Goal: Task Accomplishment & Management: Manage account settings

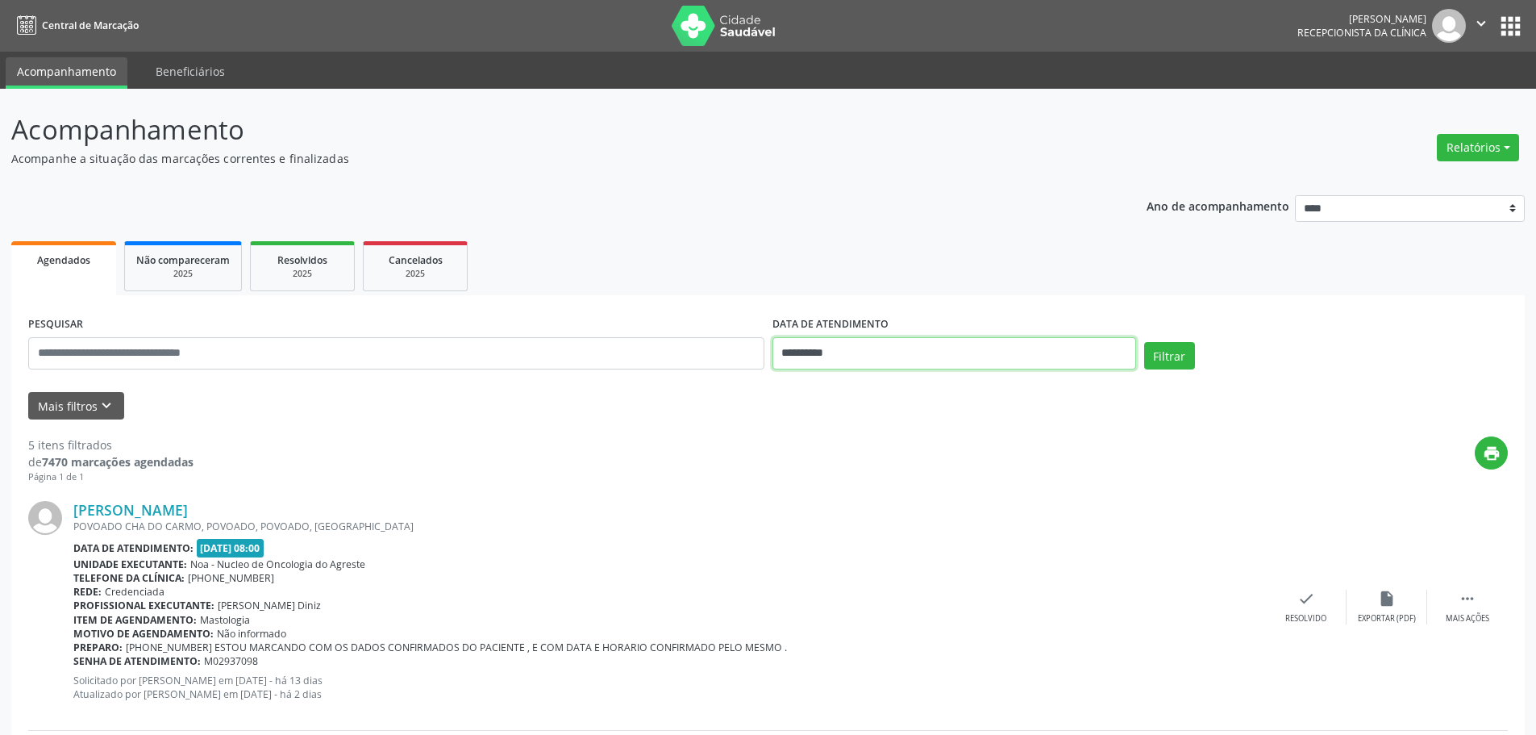
click at [919, 351] on input "**********" at bounding box center [954, 353] width 364 height 32
click at [821, 527] on span "22" at bounding box center [825, 533] width 31 height 31
type input "**********"
click at [1176, 348] on button "Filtrar" at bounding box center [1169, 355] width 51 height 27
click at [1280, 601] on div "check Resolvido" at bounding box center [1306, 606] width 81 height 35
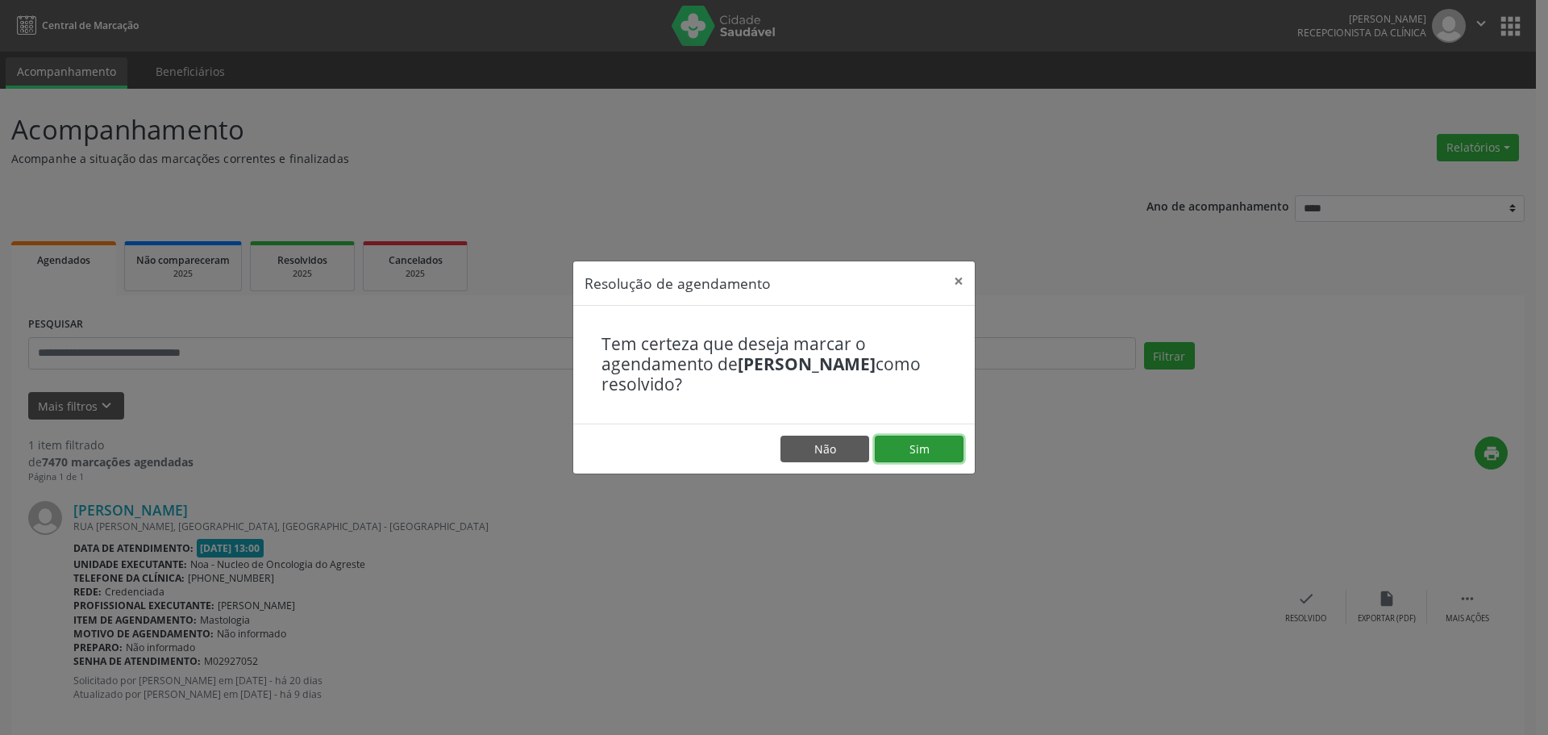
drag, startPoint x: 920, startPoint y: 443, endPoint x: 909, endPoint y: 448, distance: 12.3
click at [920, 447] on button "Sim" at bounding box center [919, 448] width 89 height 27
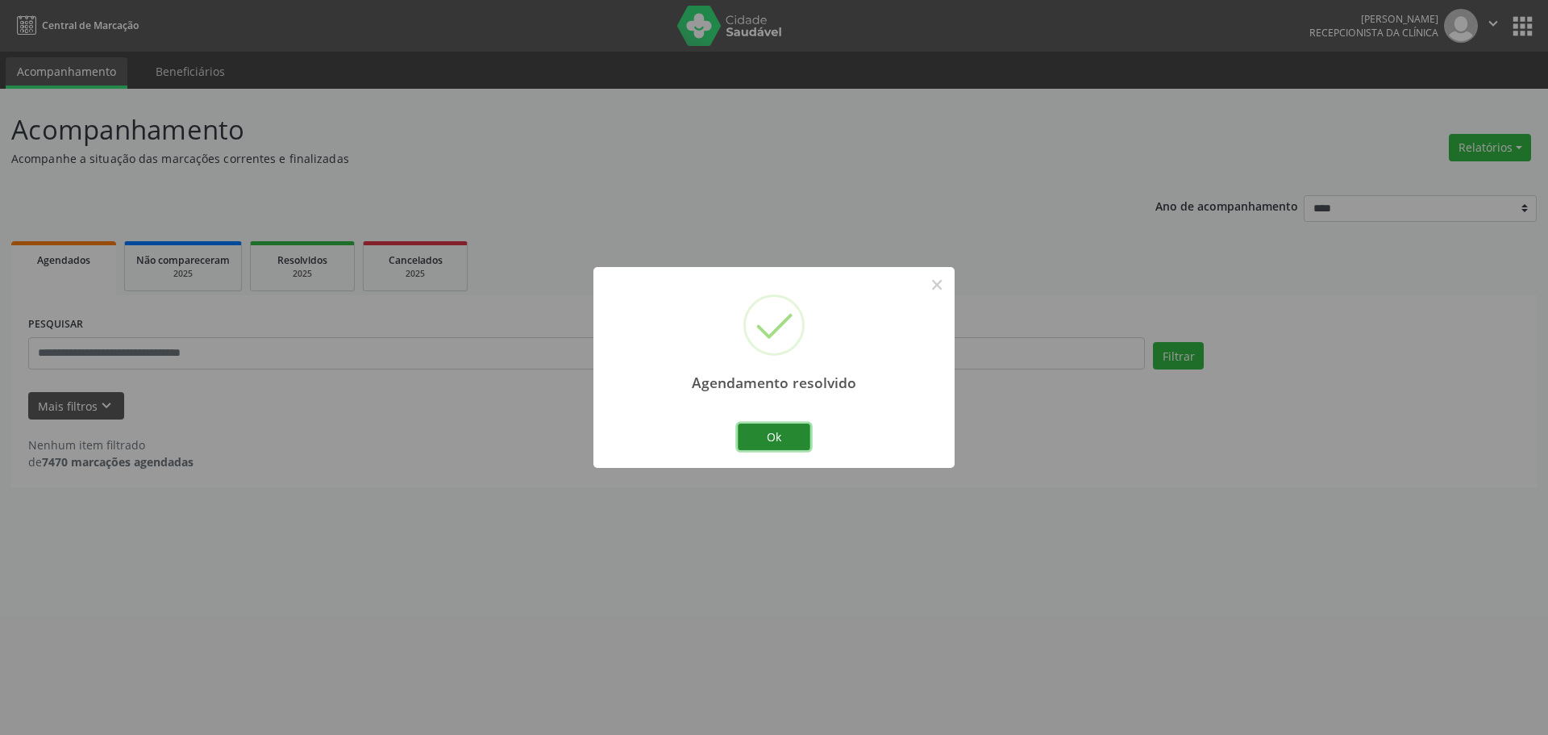
click at [747, 448] on button "Ok" at bounding box center [774, 436] width 73 height 27
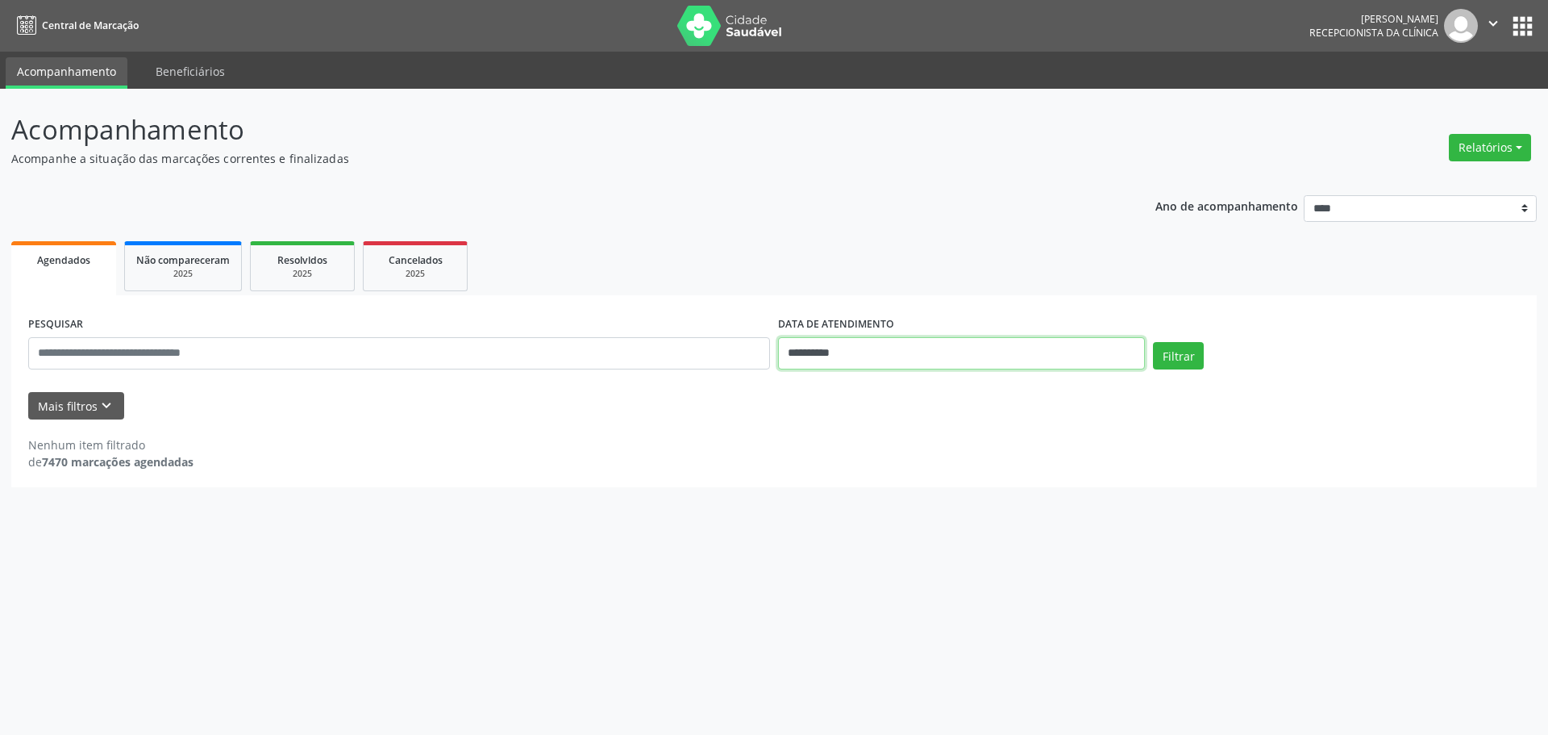
click at [789, 361] on body "**********" at bounding box center [774, 367] width 1548 height 735
click at [813, 568] on span "29" at bounding box center [825, 566] width 31 height 31
type input "**********"
click at [1156, 360] on button "Filtrar" at bounding box center [1178, 355] width 51 height 27
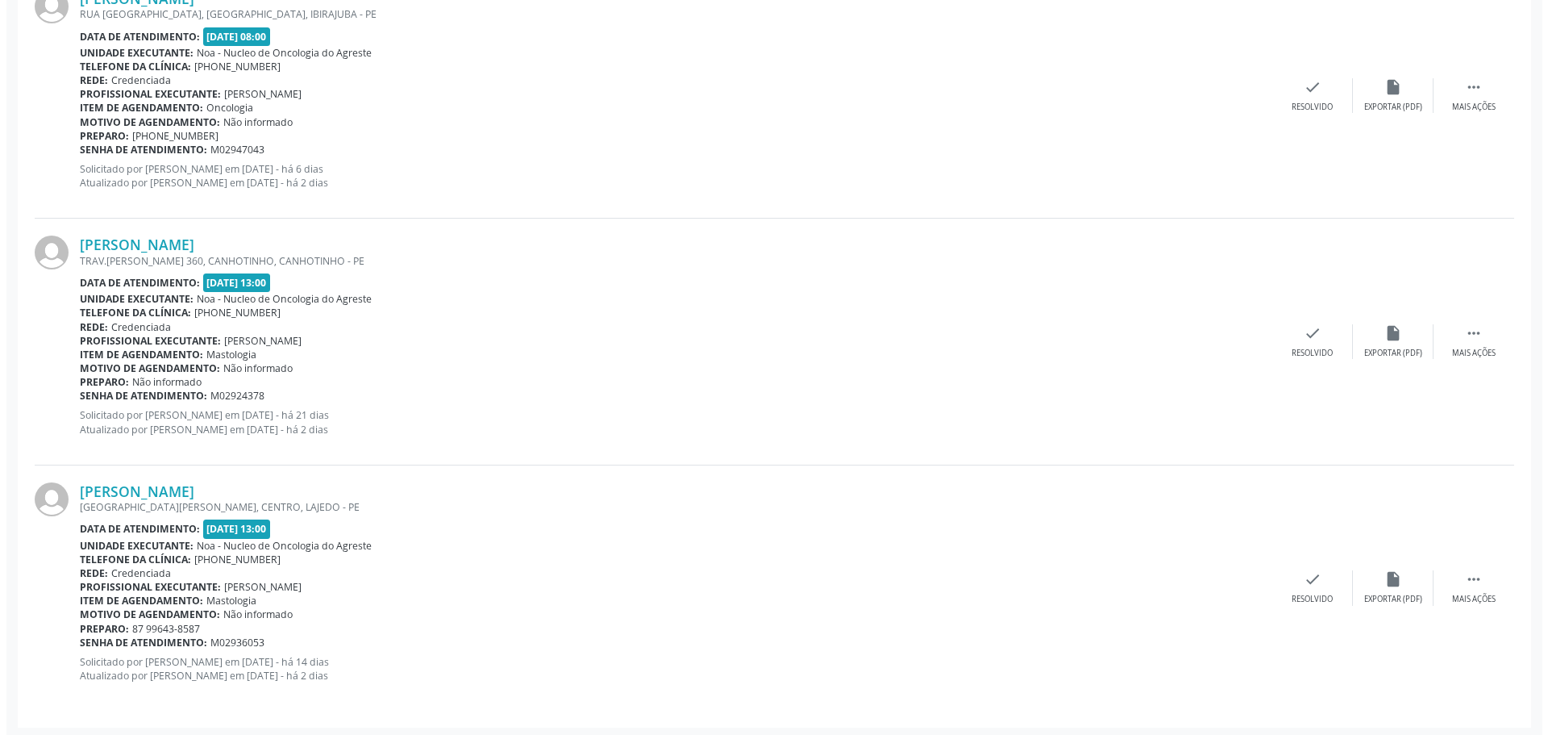
scroll to position [1008, 0]
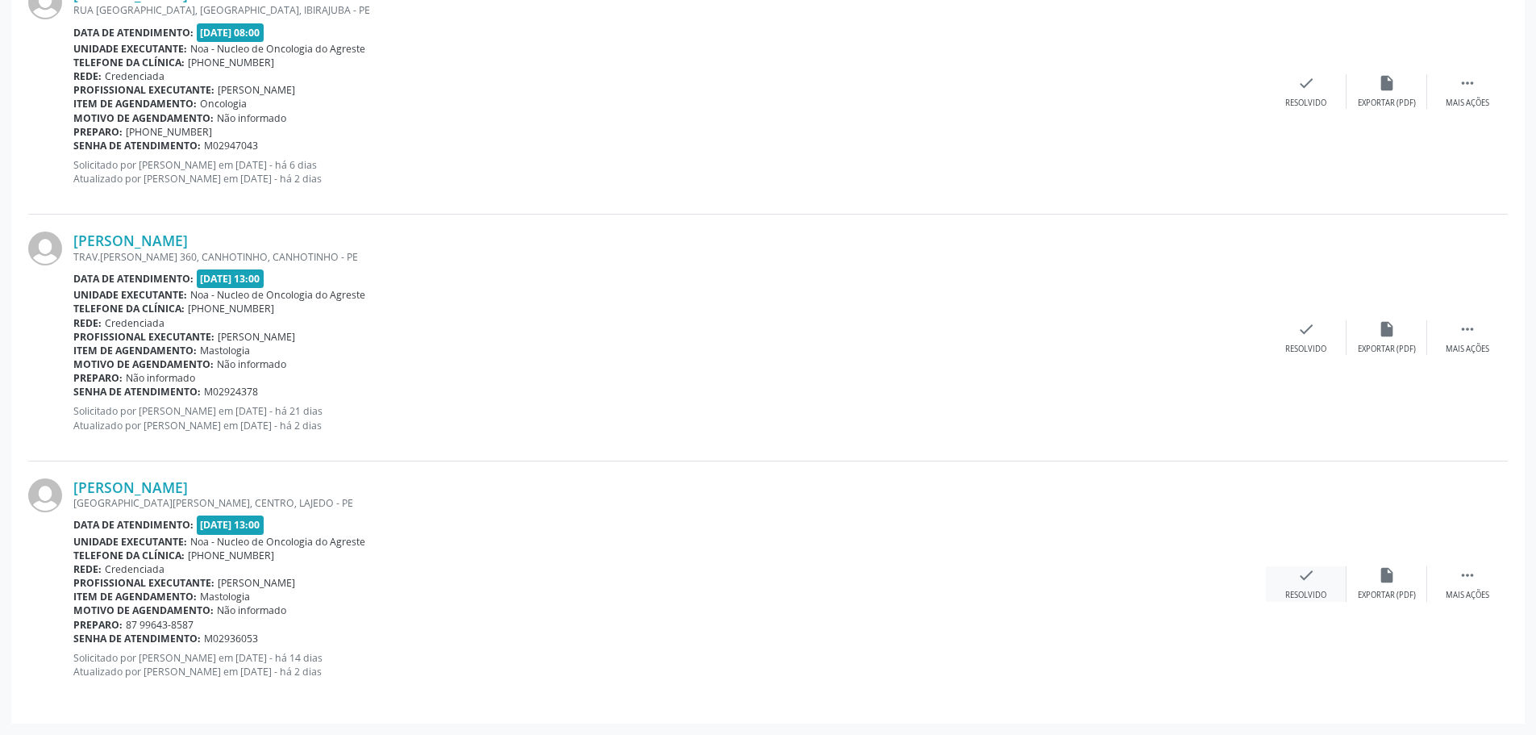
click at [1289, 591] on div "Resolvido" at bounding box center [1305, 594] width 41 height 11
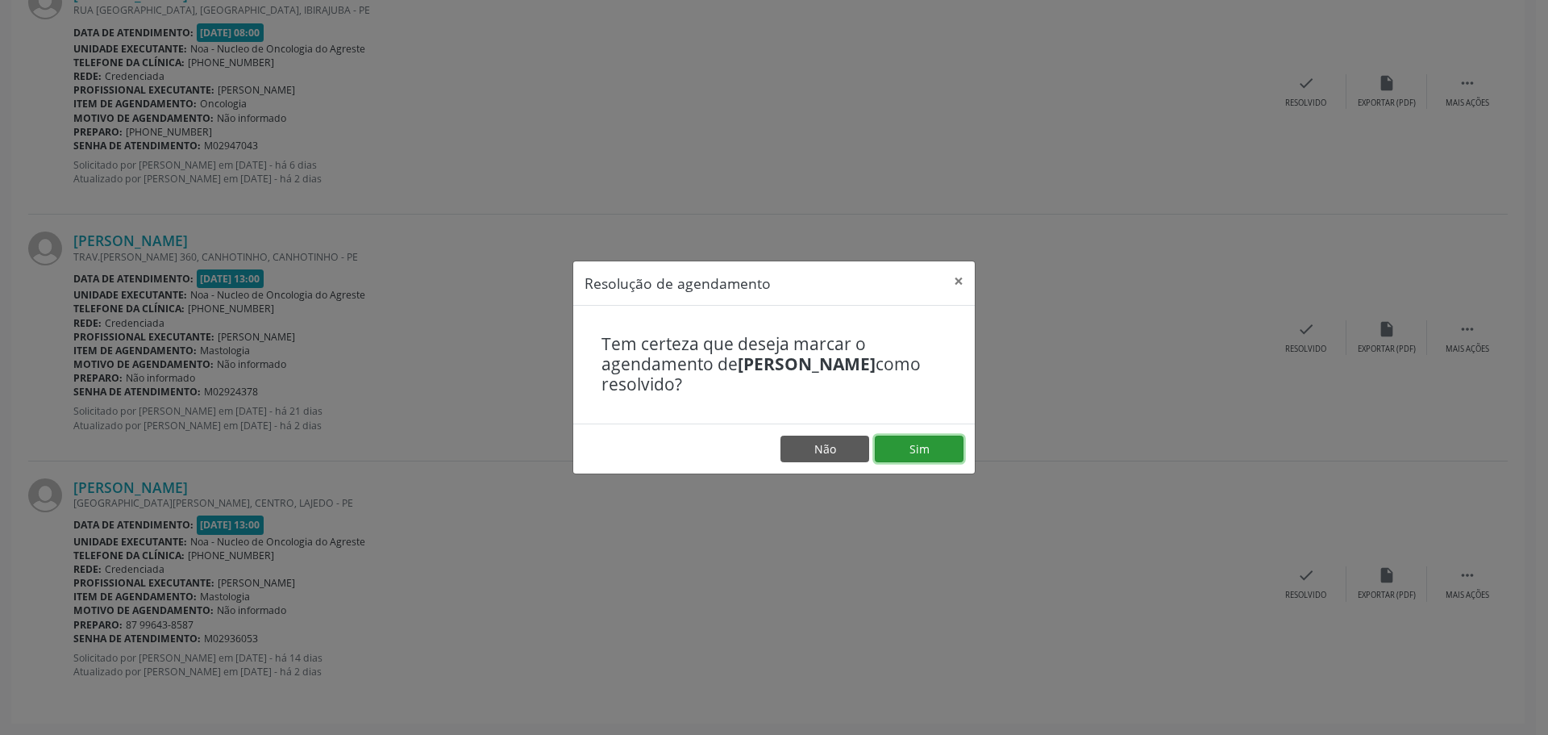
click at [893, 444] on button "Sim" at bounding box center [919, 448] width 89 height 27
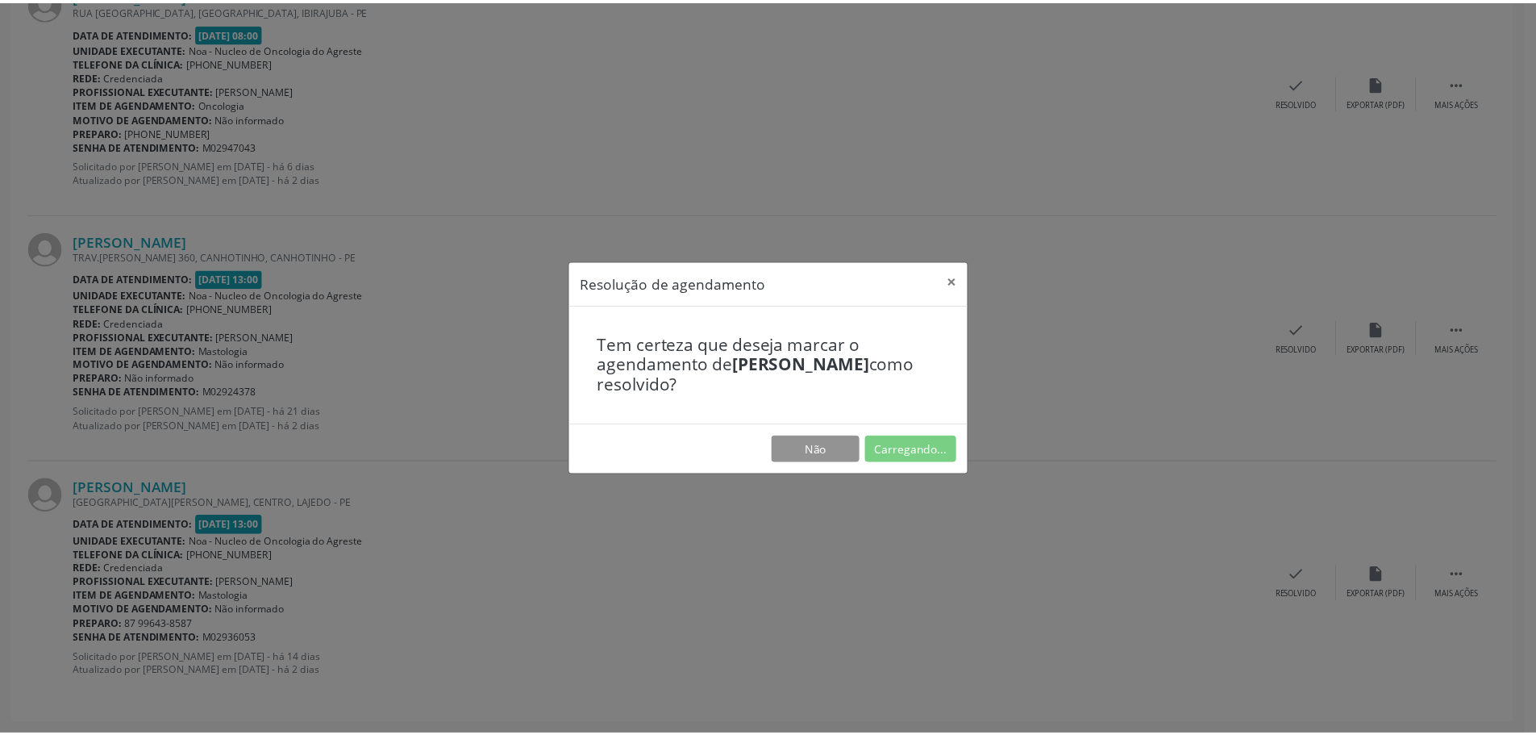
scroll to position [0, 0]
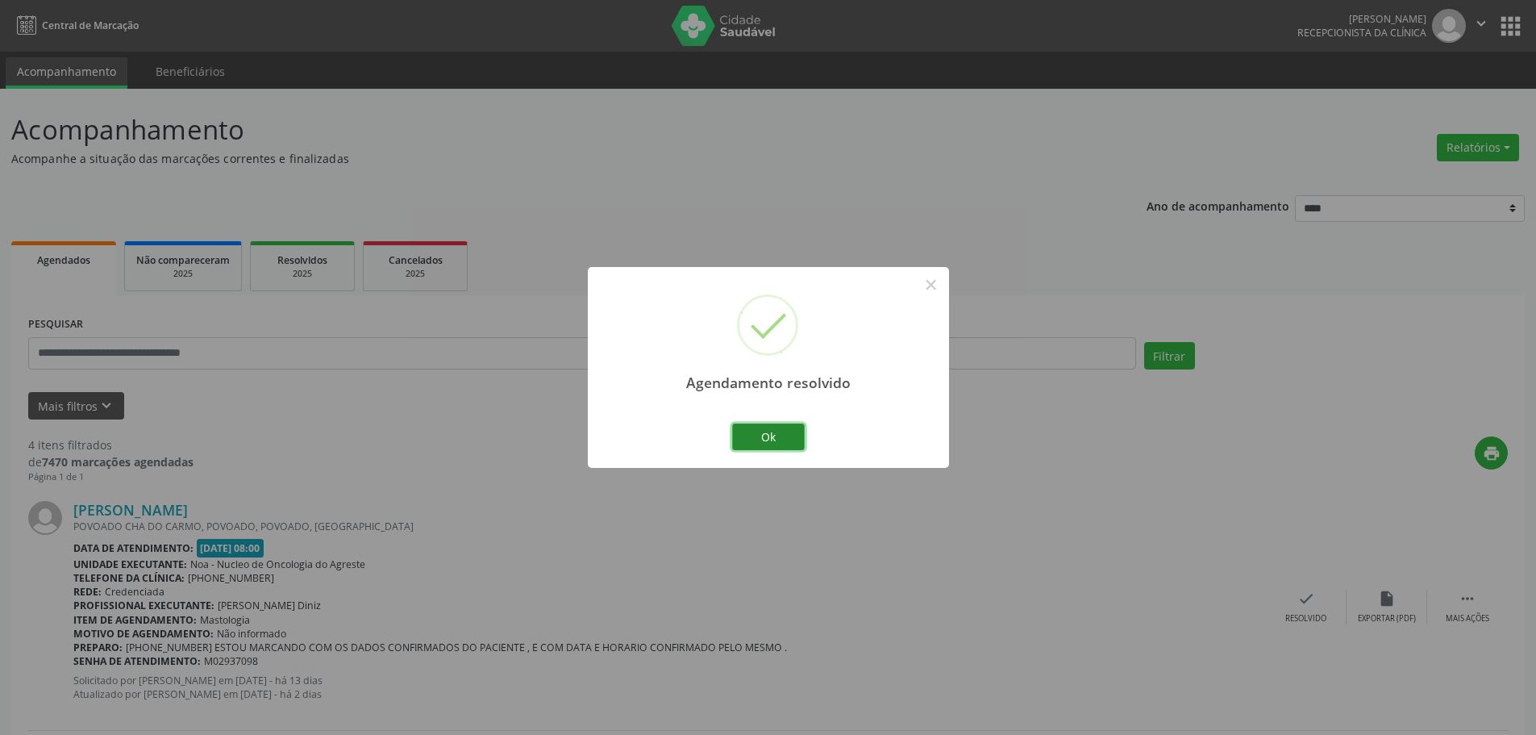
click at [799, 442] on button "Ok" at bounding box center [768, 436] width 73 height 27
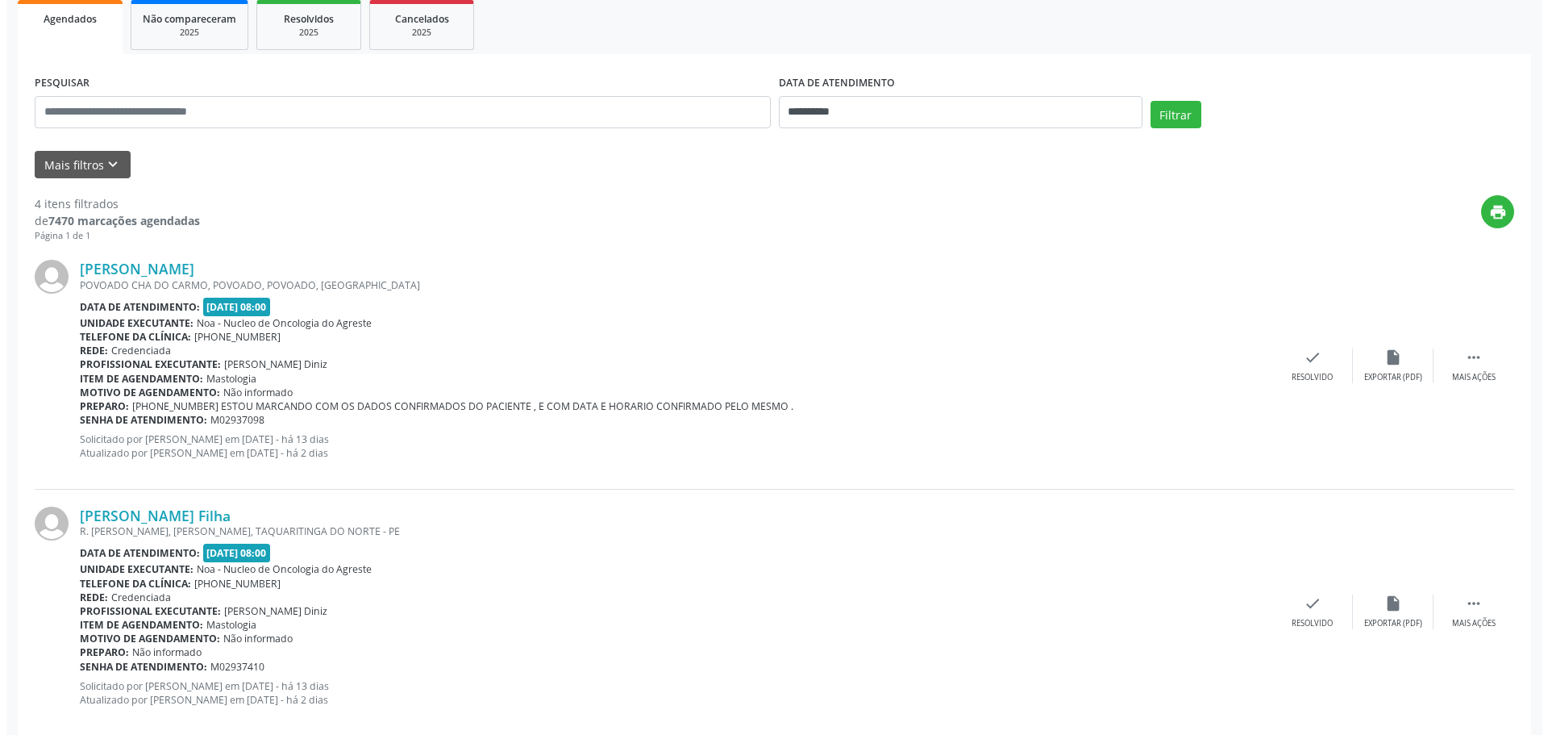
scroll to position [298, 0]
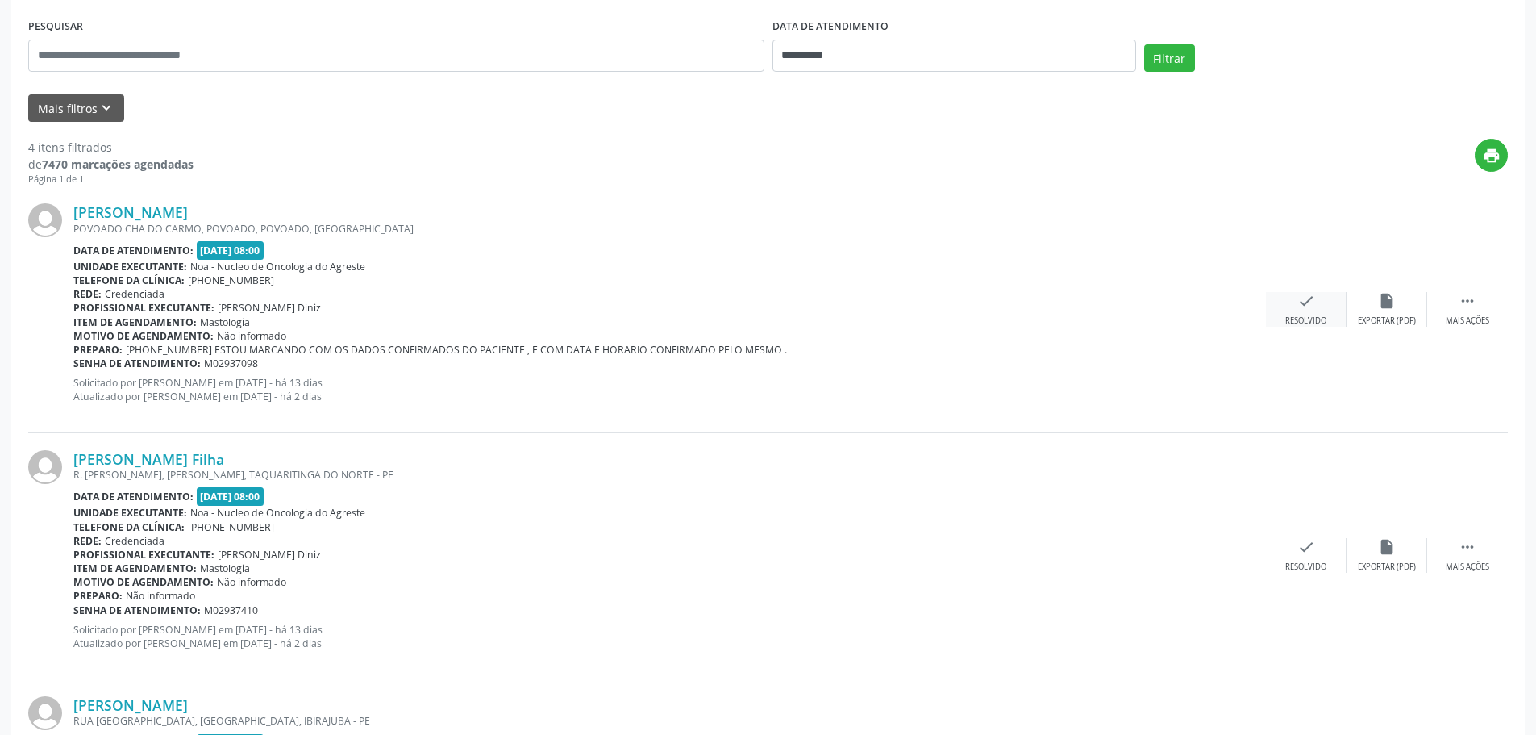
click at [1296, 298] on div "check Resolvido" at bounding box center [1306, 309] width 81 height 35
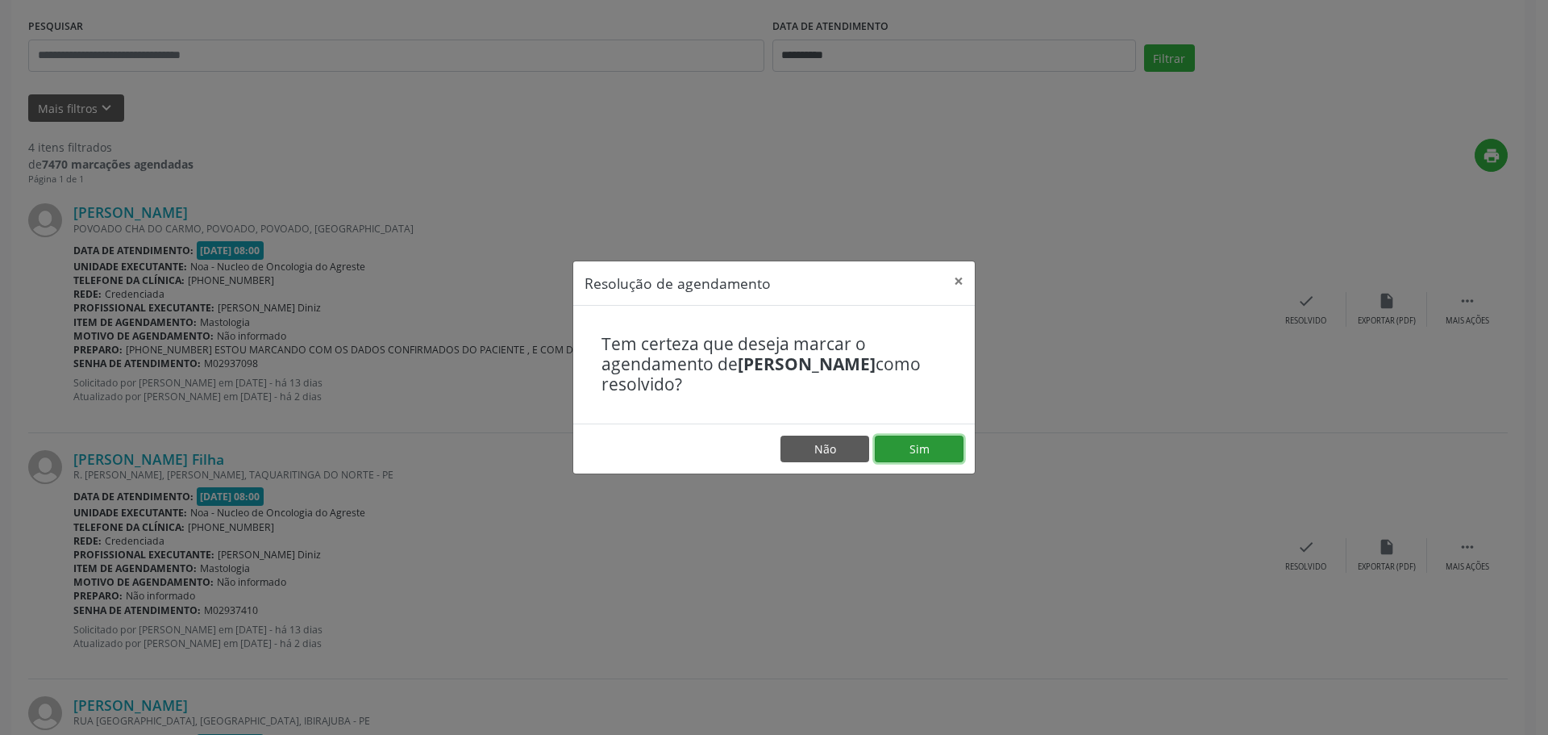
click at [881, 454] on button "Sim" at bounding box center [919, 448] width 89 height 27
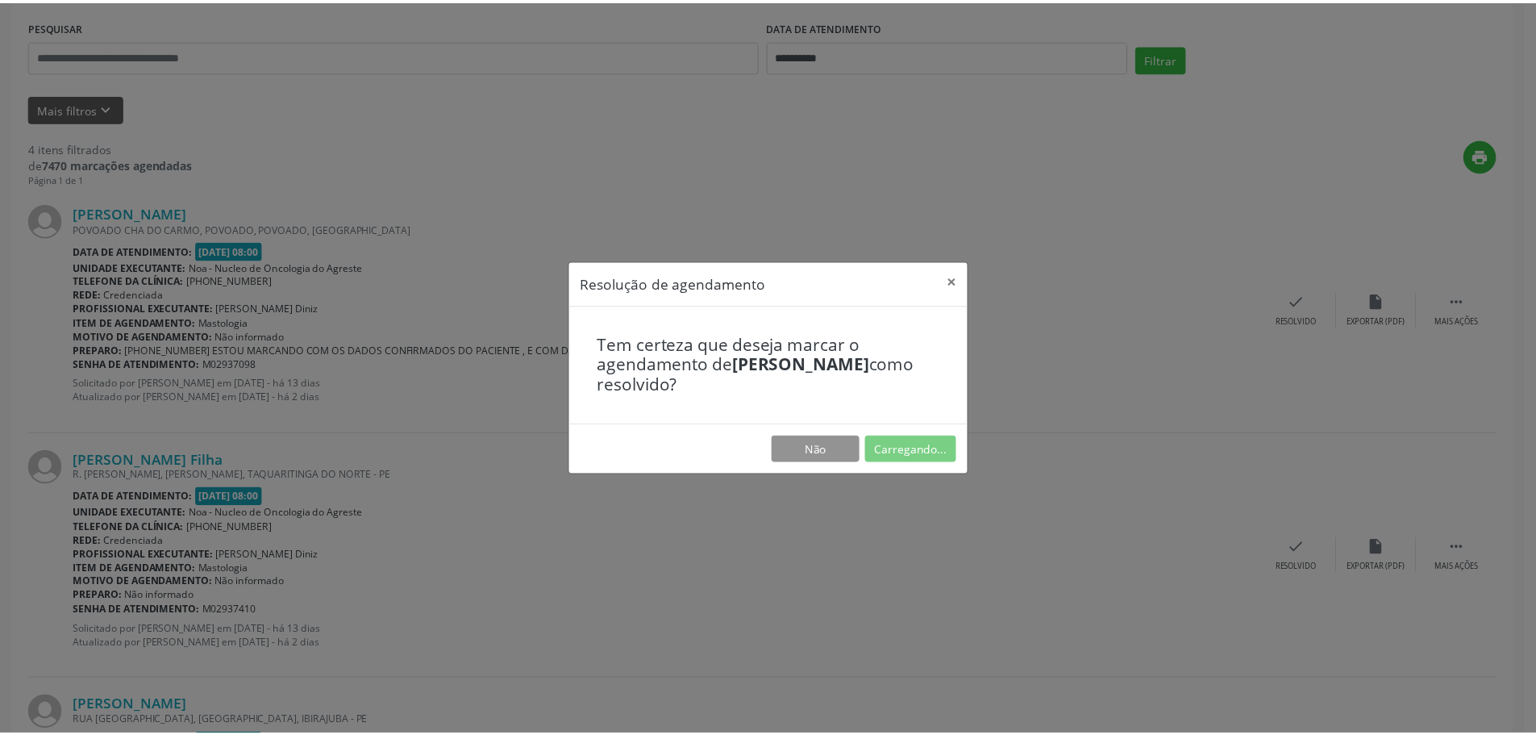
scroll to position [0, 0]
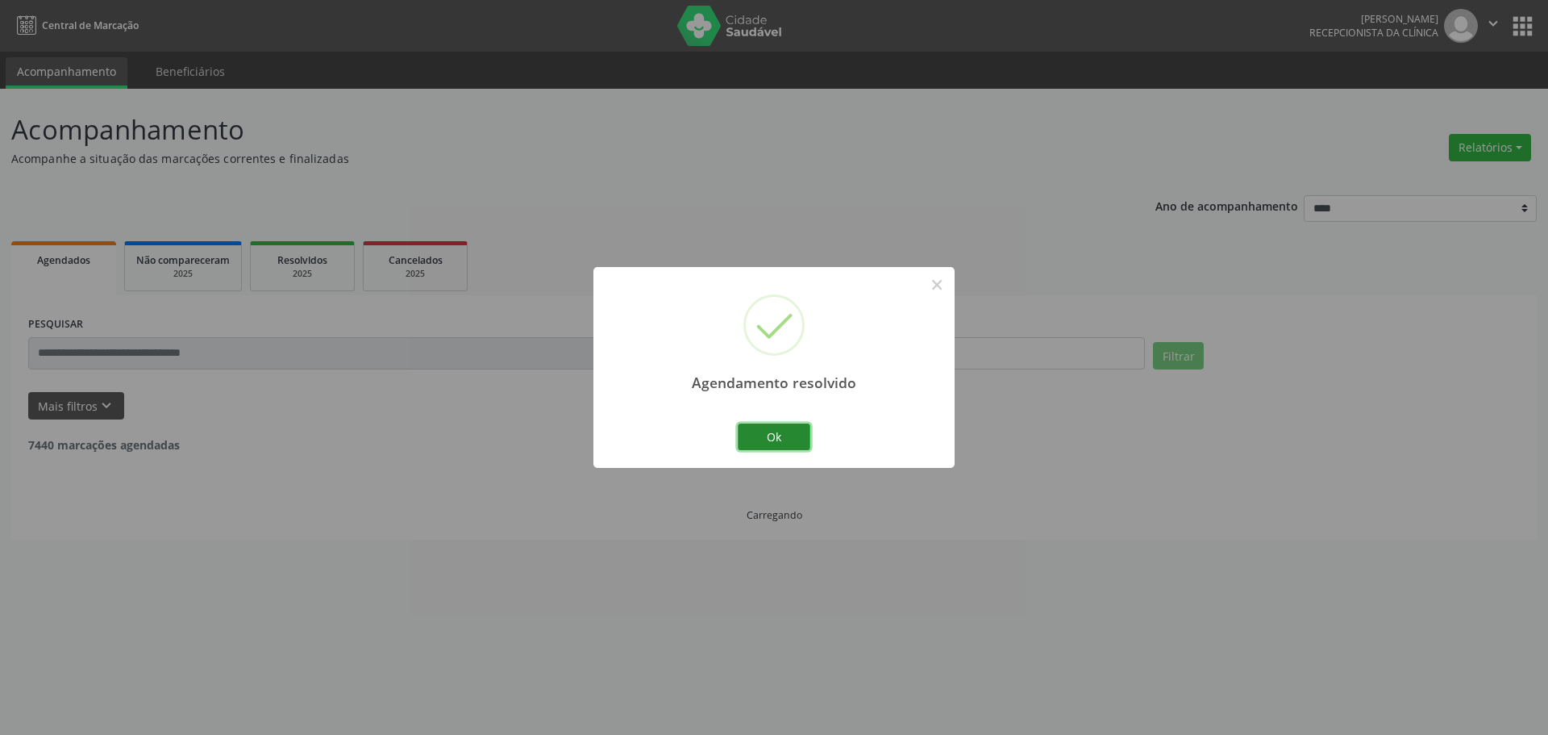
click at [802, 436] on button "Ok" at bounding box center [774, 436] width 73 height 27
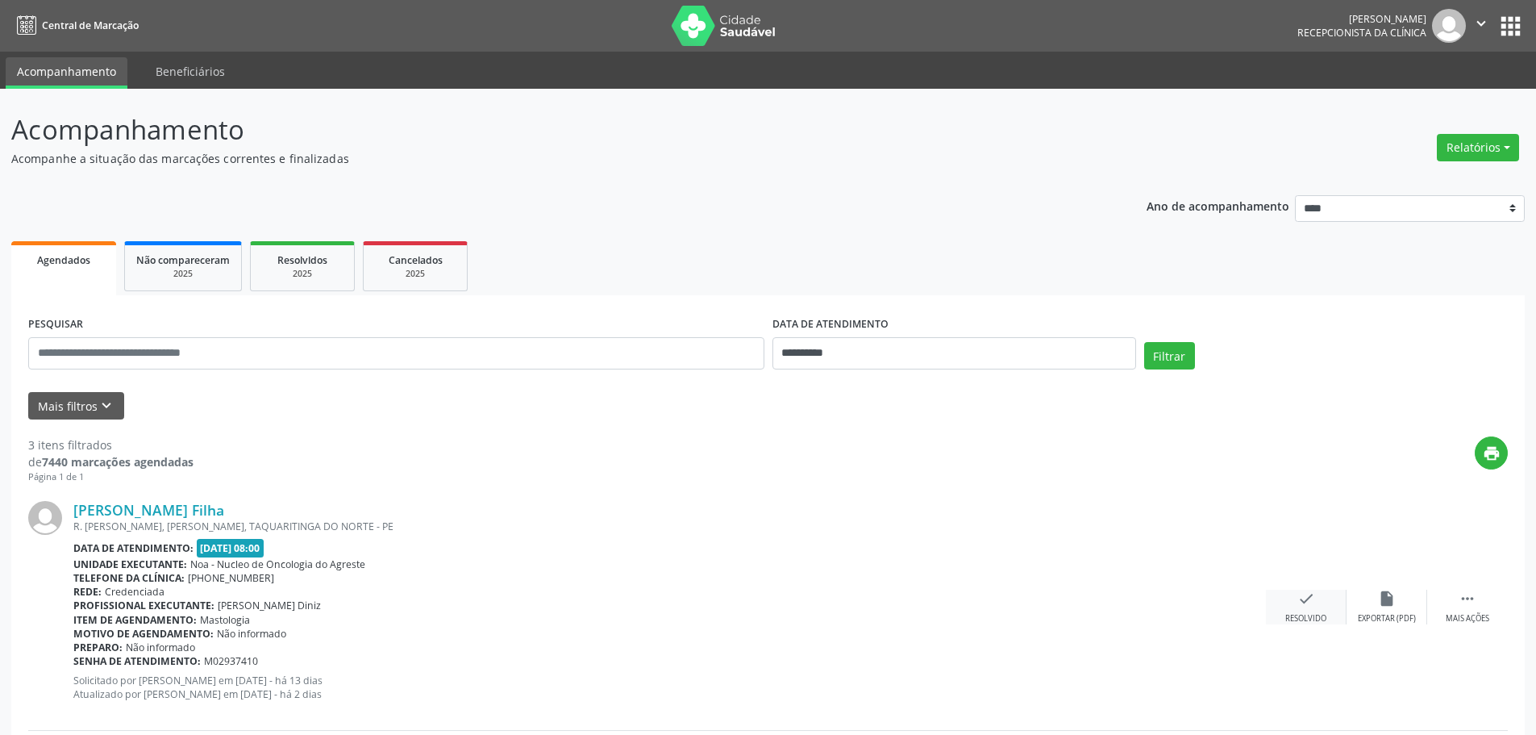
click at [1310, 606] on icon "check" at bounding box center [1306, 598] width 18 height 18
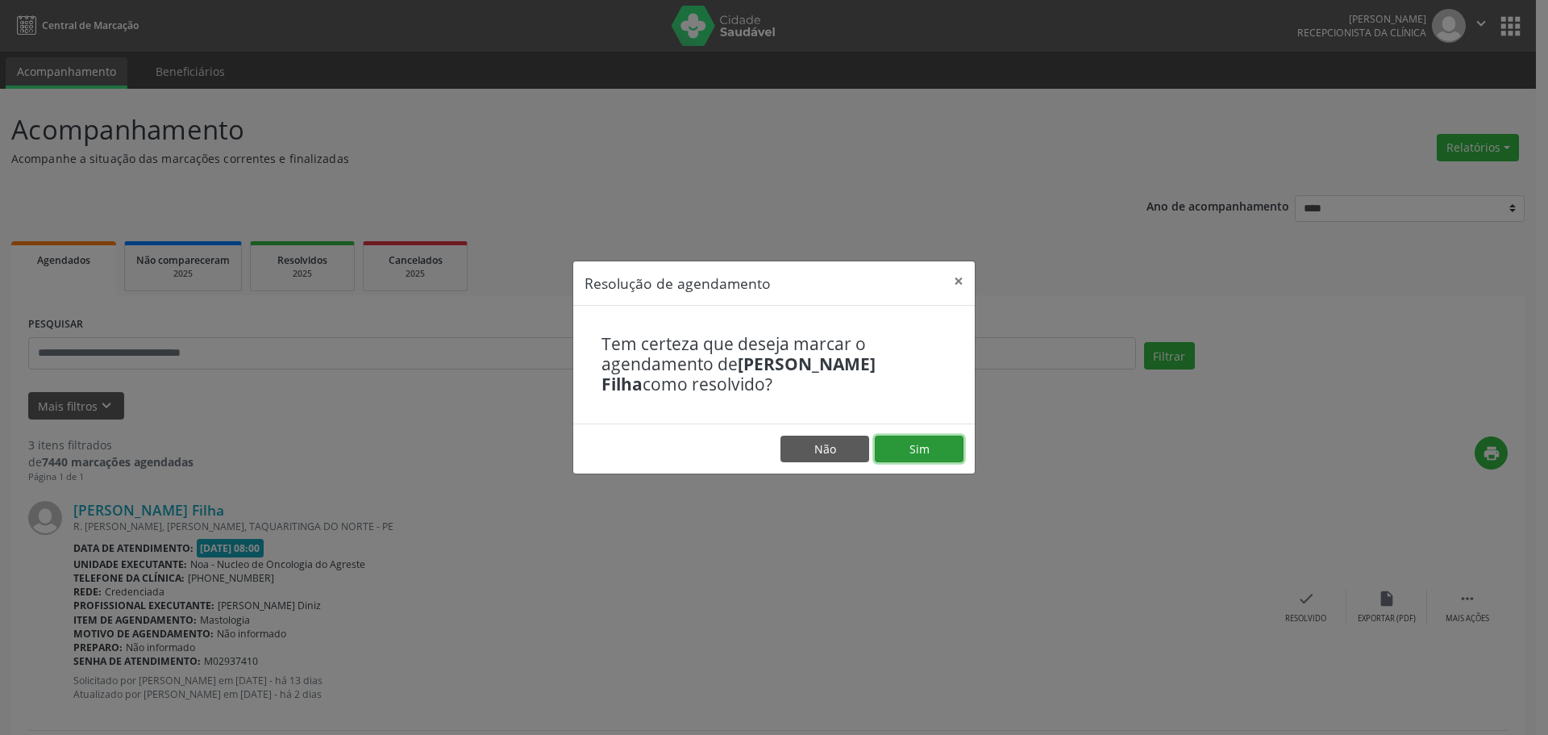
click at [899, 460] on button "Sim" at bounding box center [919, 448] width 89 height 27
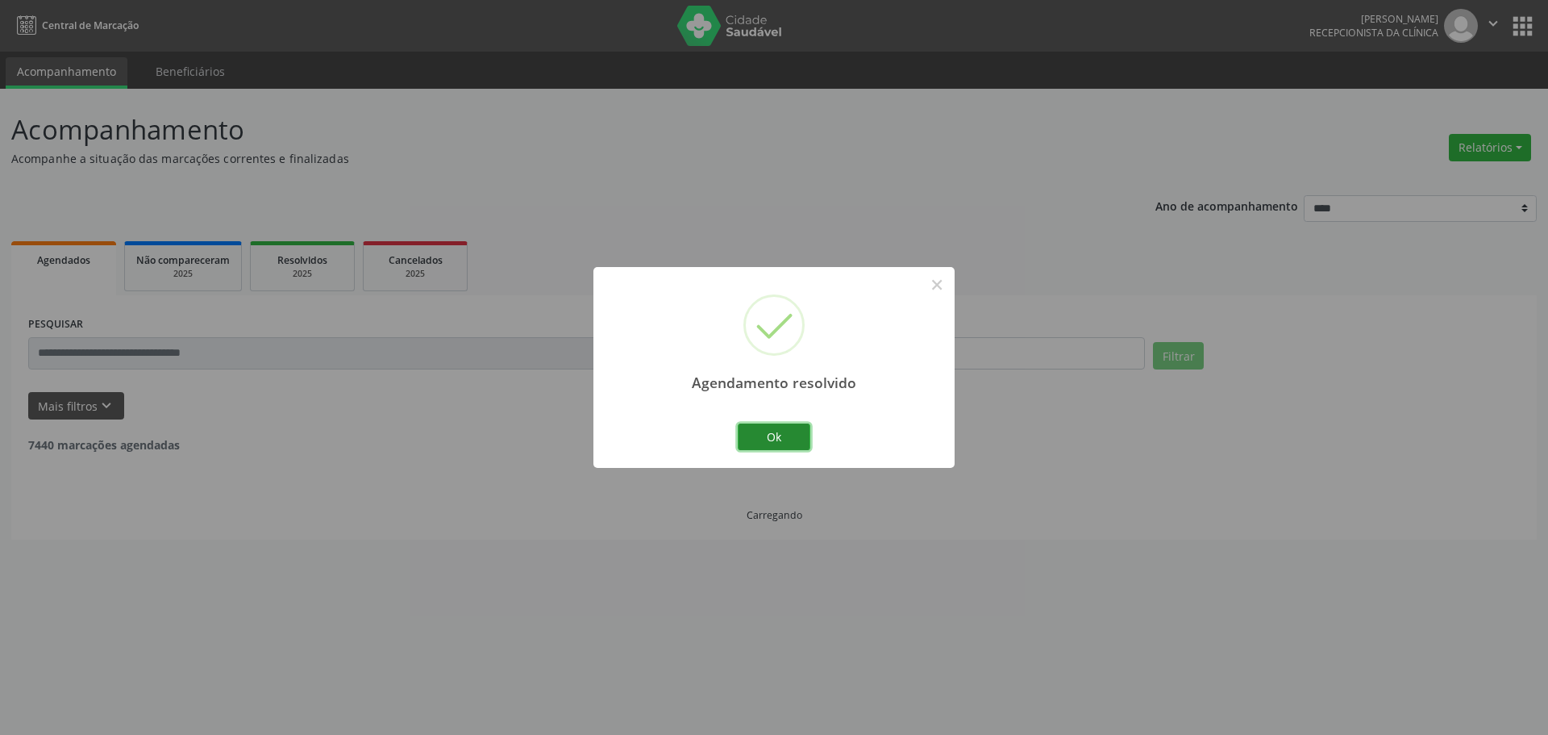
click at [754, 439] on button "Ok" at bounding box center [774, 436] width 73 height 27
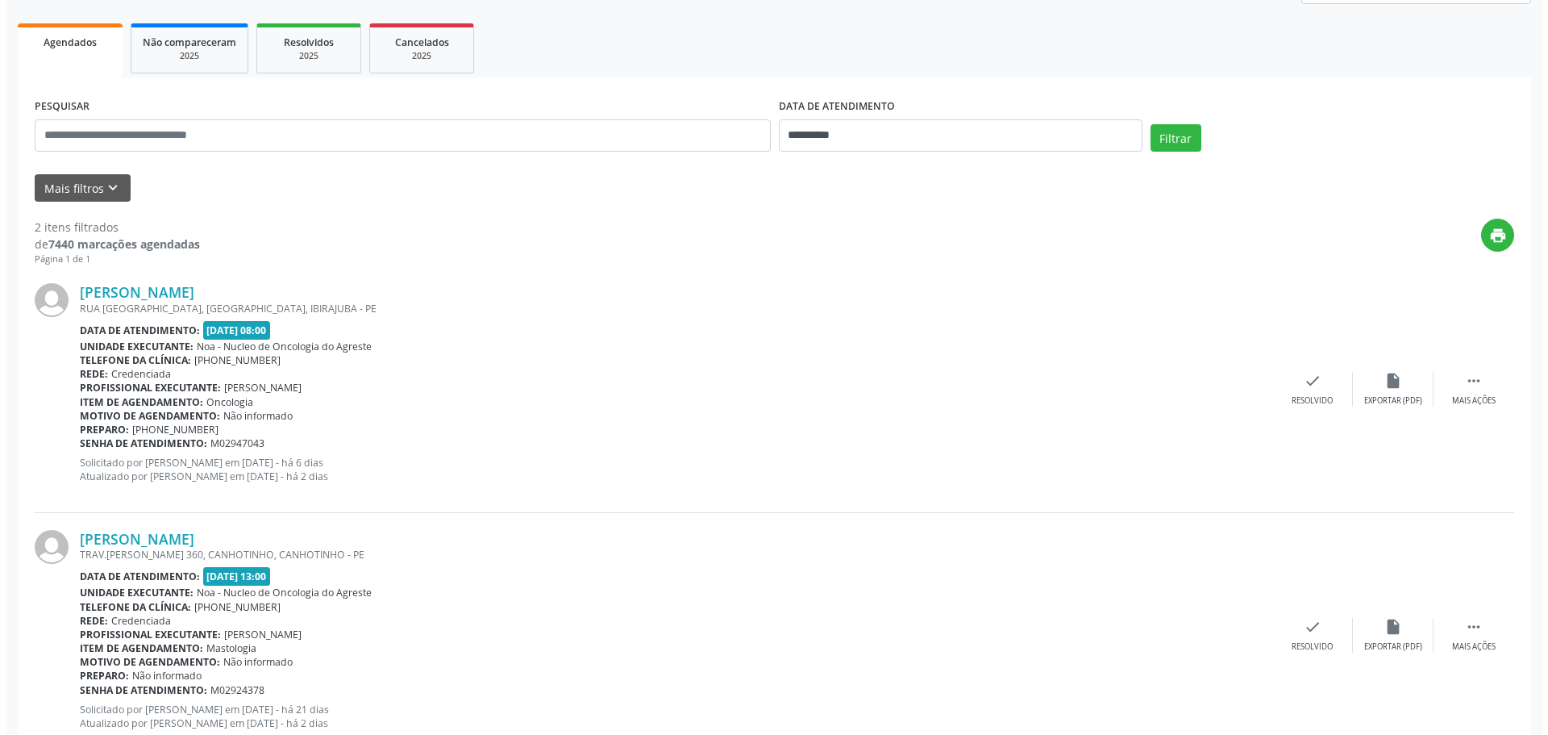
scroll to position [239, 0]
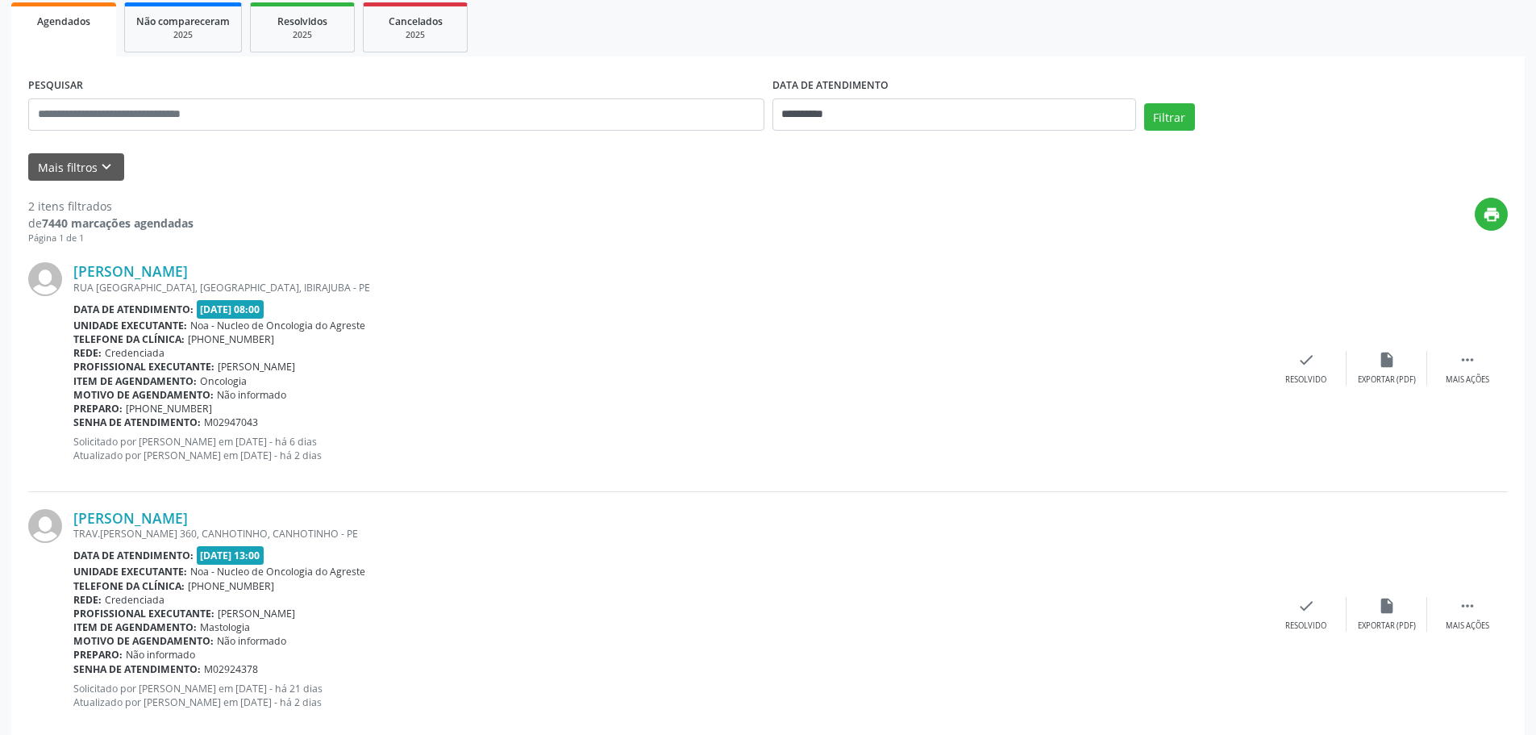
click at [39, 364] on div at bounding box center [50, 367] width 45 height 211
click at [1291, 358] on div "check Resolvido" at bounding box center [1306, 368] width 81 height 35
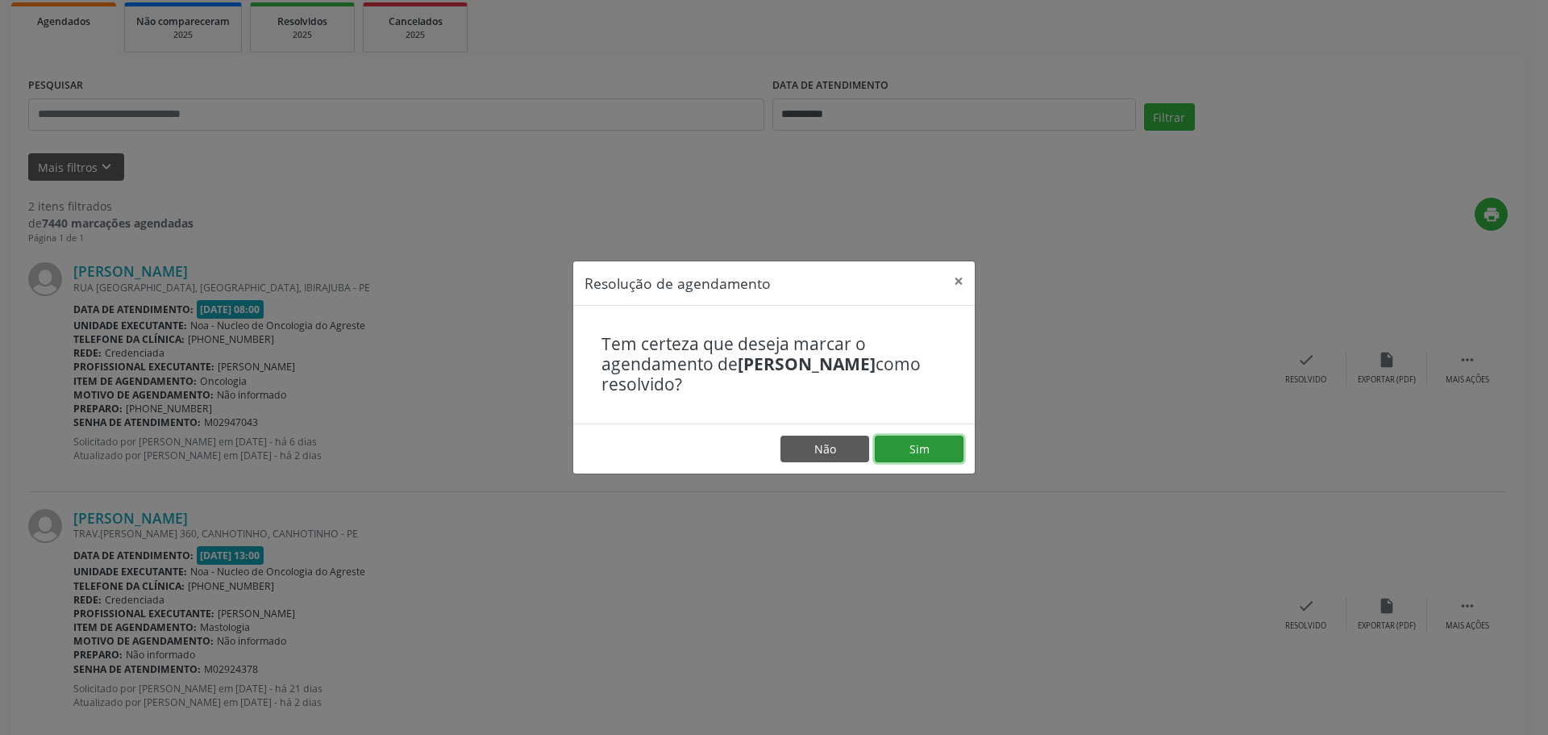
click at [879, 448] on button "Sim" at bounding box center [919, 448] width 89 height 27
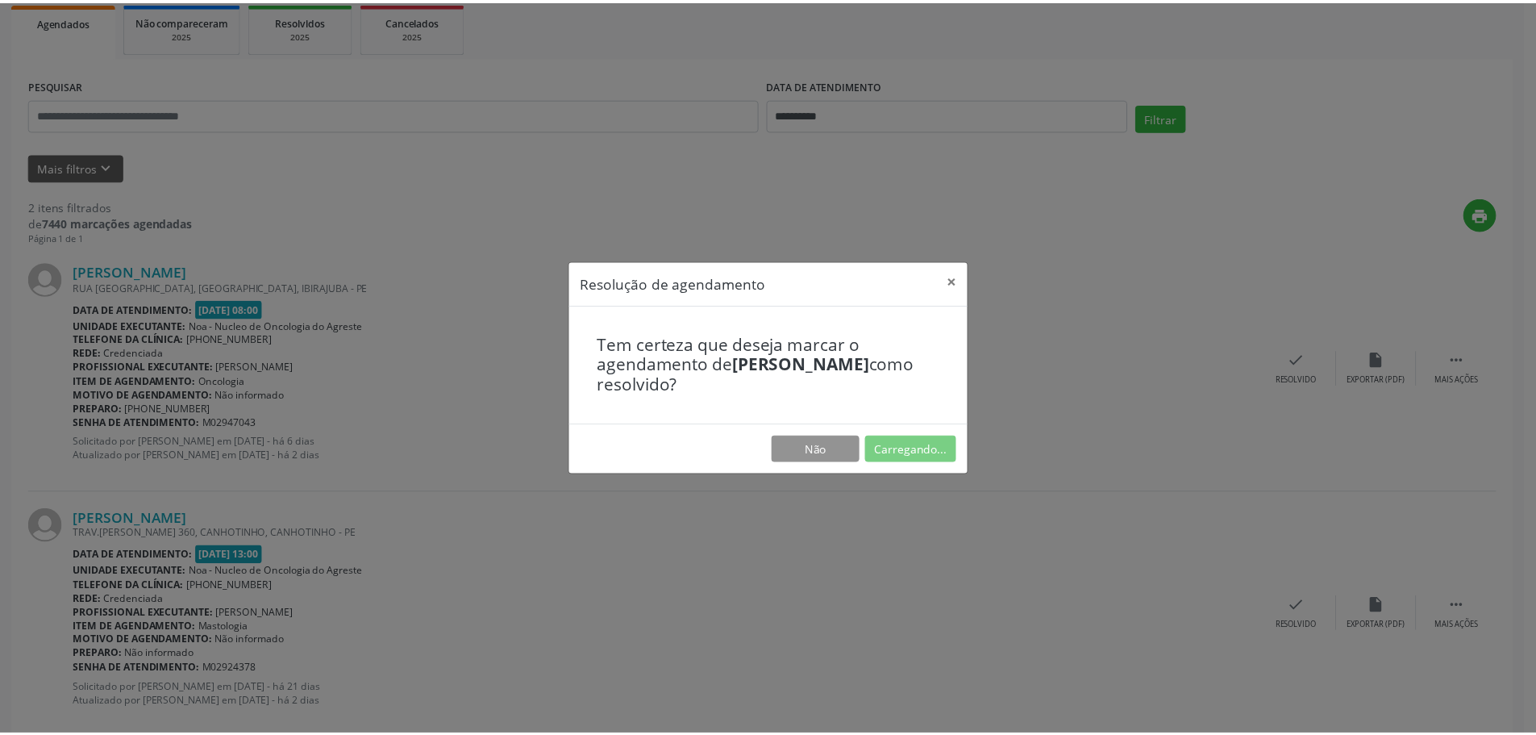
scroll to position [0, 0]
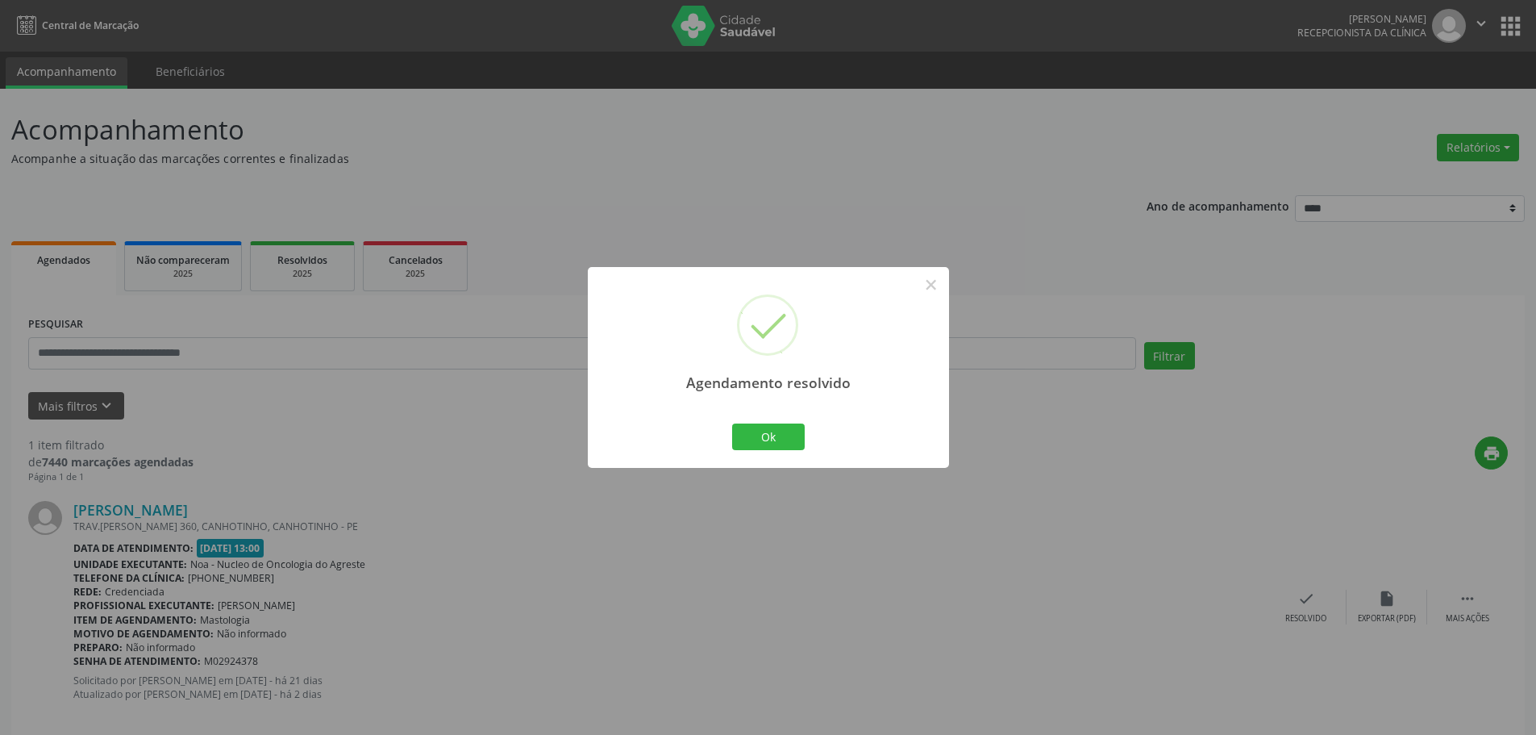
click at [729, 435] on div "Ok Cancel" at bounding box center [768, 436] width 80 height 34
click at [755, 439] on button "Ok" at bounding box center [768, 436] width 73 height 27
